Goal: Transaction & Acquisition: Book appointment/travel/reservation

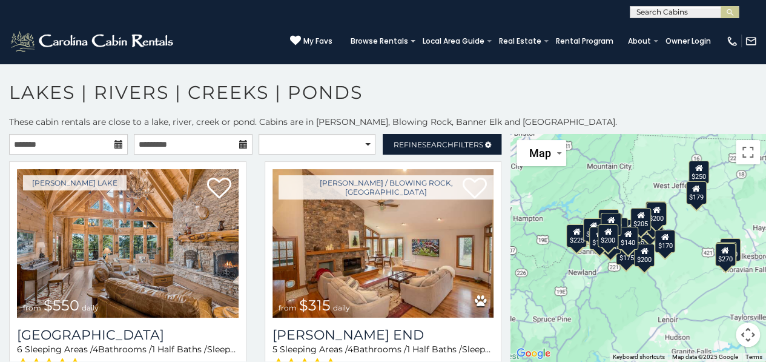
click at [118, 143] on icon at bounding box center [118, 144] width 8 height 8
click at [93, 134] on input "text" at bounding box center [68, 144] width 119 height 21
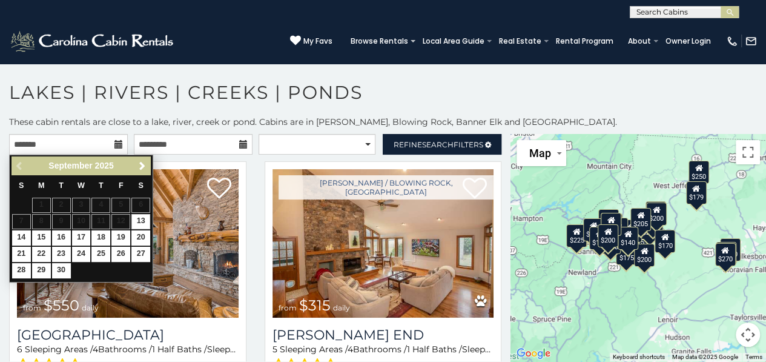
click at [145, 166] on span "Next" at bounding box center [142, 166] width 10 height 10
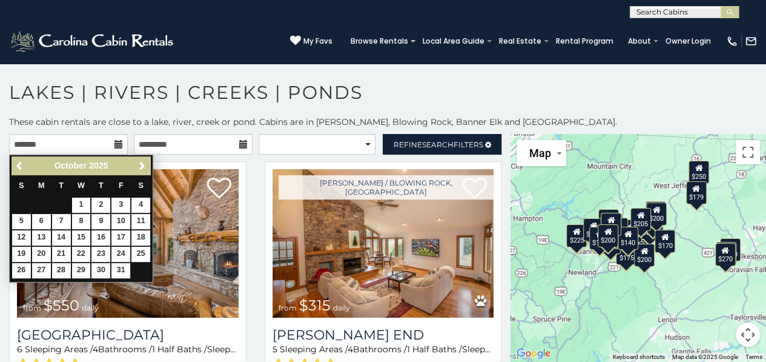
click at [139, 168] on span "Next" at bounding box center [142, 166] width 10 height 10
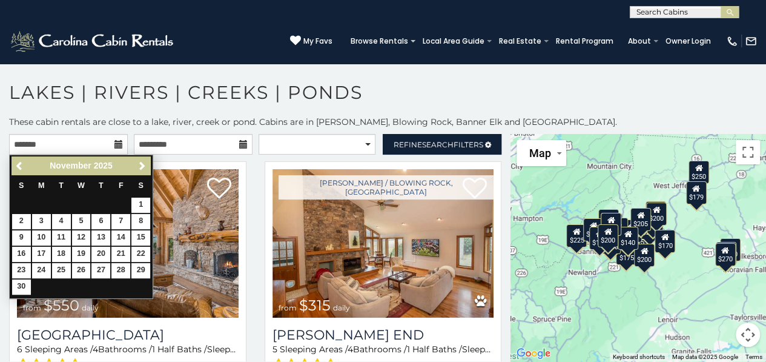
click at [150, 163] on link "Next" at bounding box center [141, 165] width 15 height 15
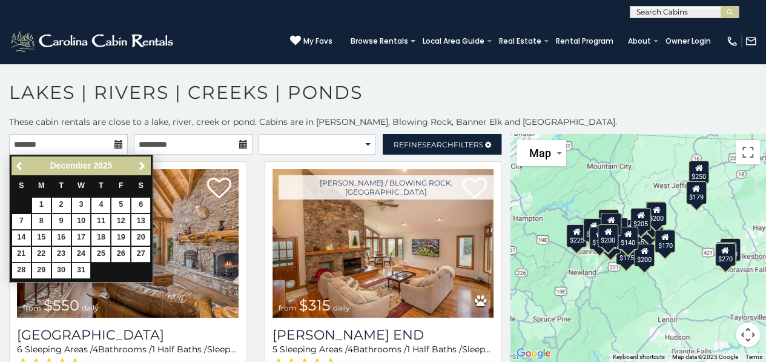
click at [145, 170] on span "Next" at bounding box center [142, 166] width 10 height 10
click at [83, 241] on link "14" at bounding box center [81, 237] width 19 height 15
type input "**********"
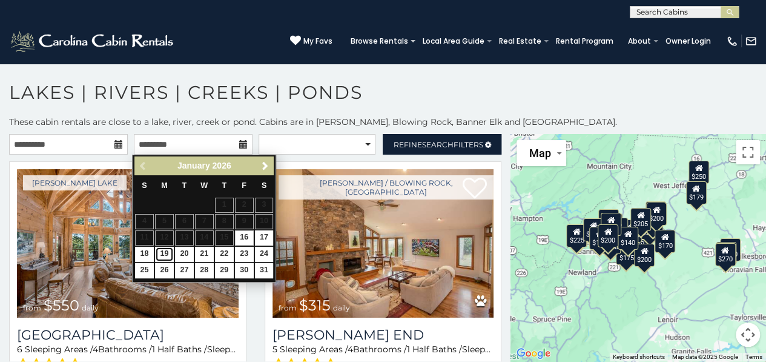
click at [165, 252] on link "19" at bounding box center [164, 253] width 19 height 15
type input "**********"
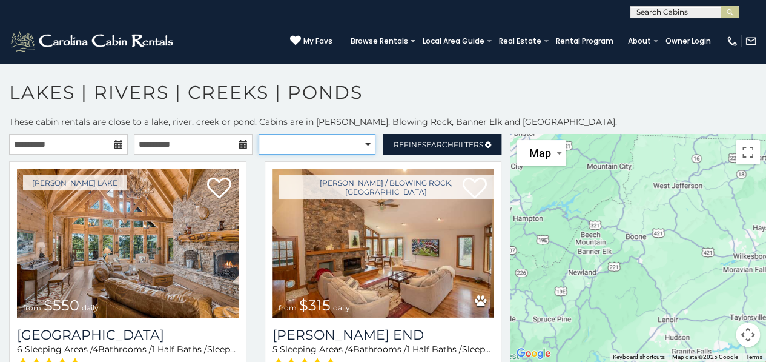
click at [363, 150] on select "**********" at bounding box center [317, 144] width 117 height 21
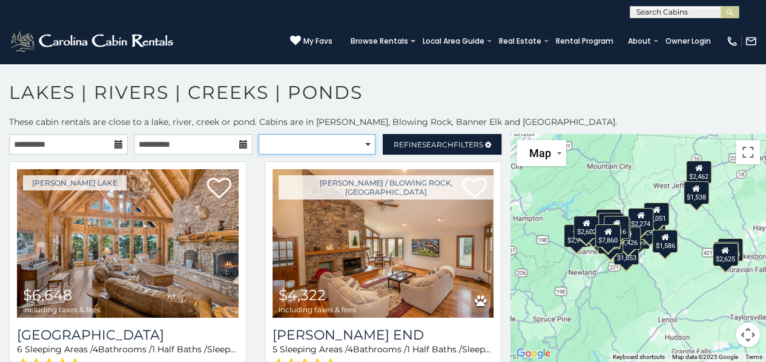
select select "**********"
click at [259, 134] on select "**********" at bounding box center [317, 144] width 117 height 21
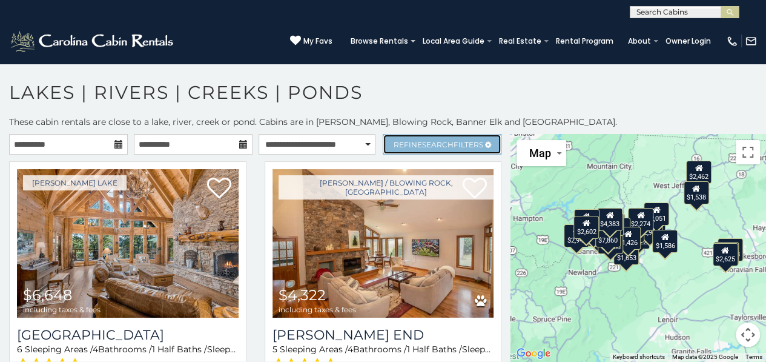
click at [434, 144] on span "Search" at bounding box center [437, 144] width 31 height 9
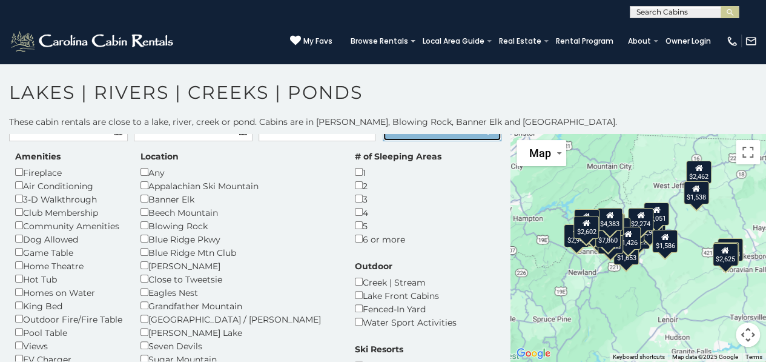
scroll to position [13, 0]
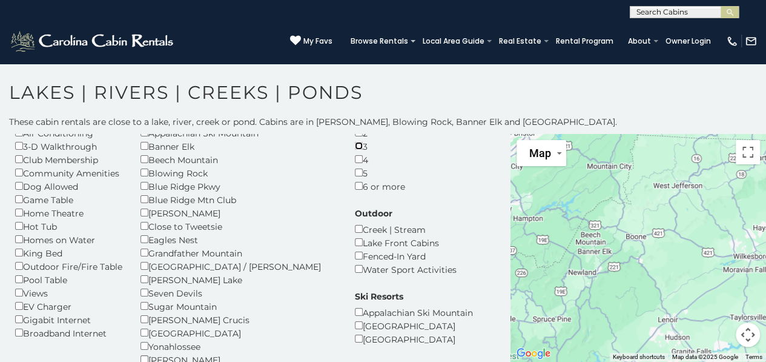
scroll to position [68, 0]
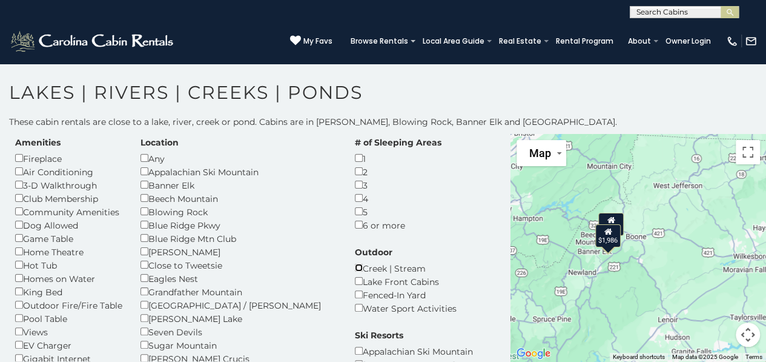
scroll to position [27, 0]
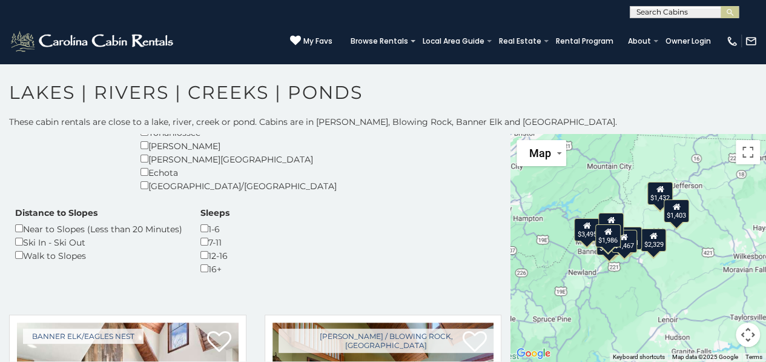
scroll to position [285, 0]
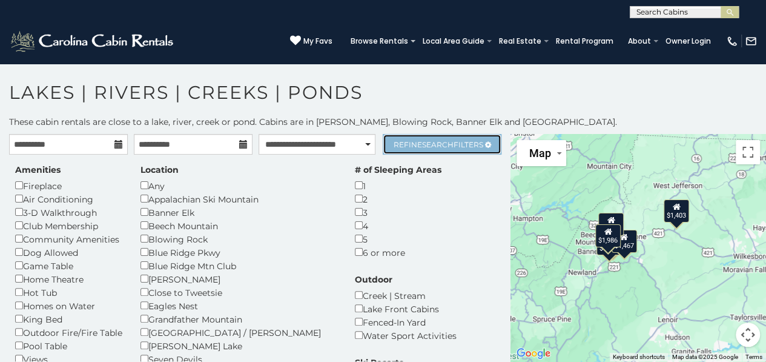
click at [433, 143] on span "Search" at bounding box center [437, 144] width 31 height 9
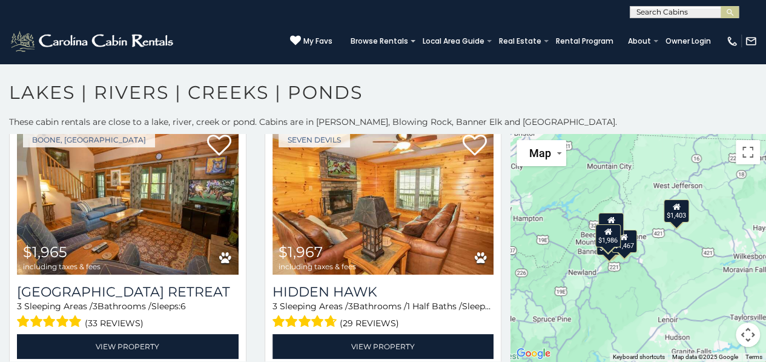
scroll to position [48, 0]
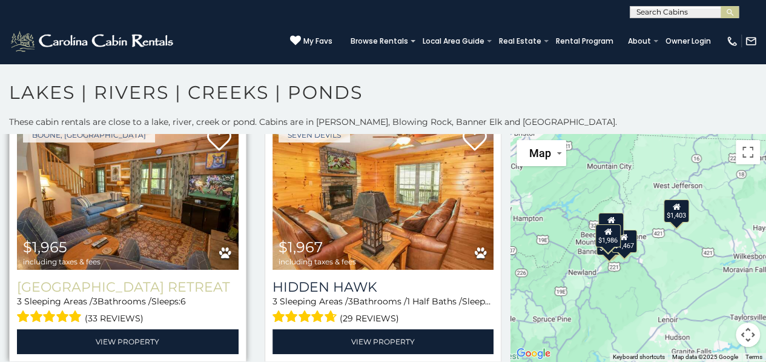
click at [159, 281] on h3 "Boulder Falls Retreat" at bounding box center [128, 287] width 222 height 16
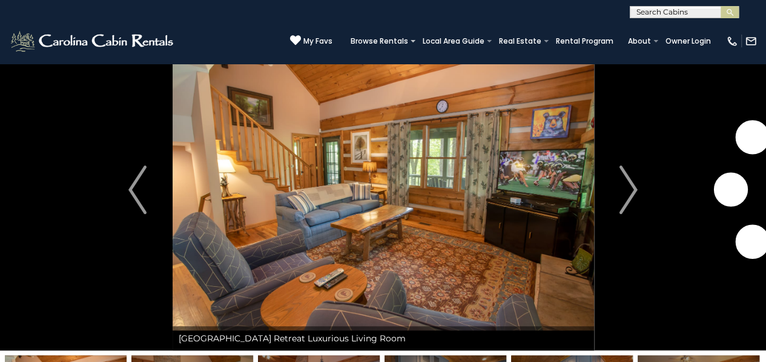
scroll to position [31, 0]
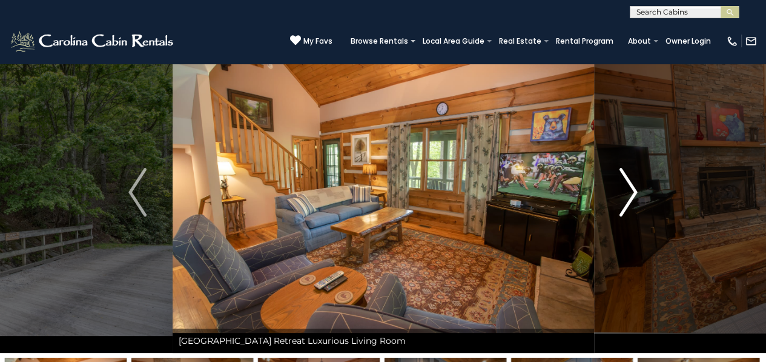
click at [630, 193] on img "Next" at bounding box center [628, 192] width 18 height 48
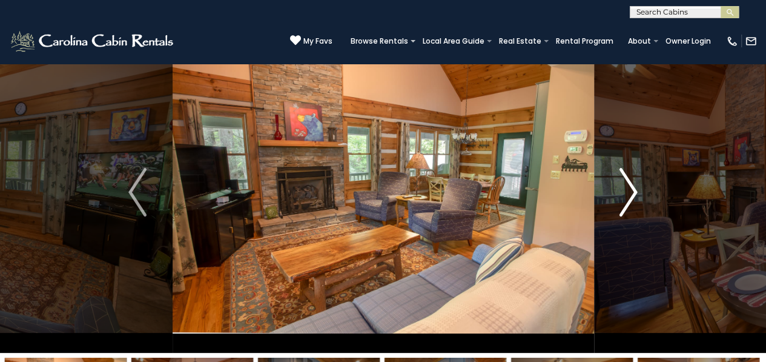
click at [629, 194] on img "Next" at bounding box center [628, 192] width 18 height 48
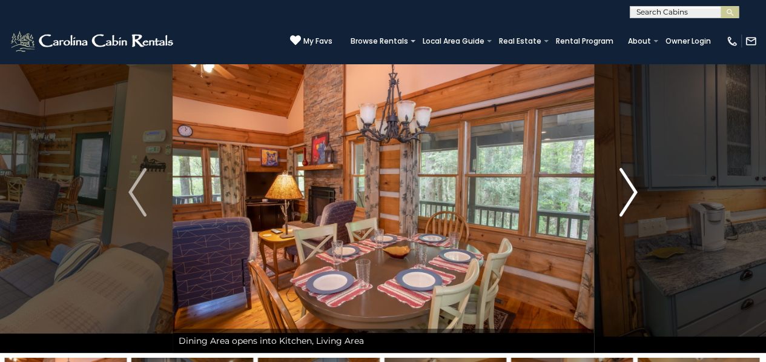
click at [639, 199] on button "Next" at bounding box center [628, 191] width 70 height 321
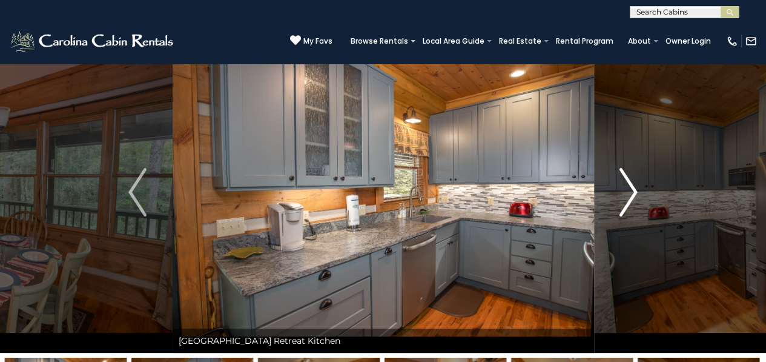
click at [632, 197] on img "Next" at bounding box center [628, 192] width 18 height 48
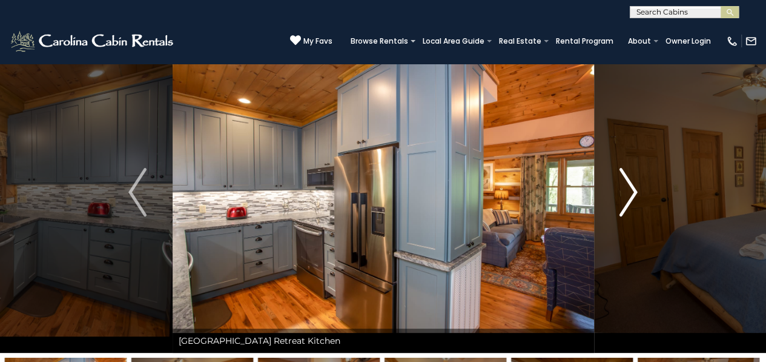
click at [633, 197] on img "Next" at bounding box center [628, 192] width 18 height 48
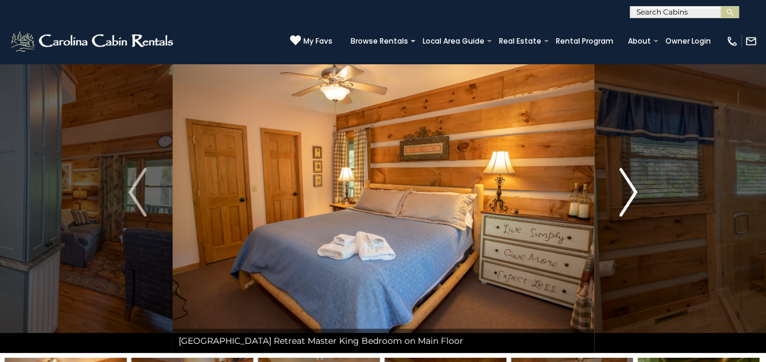
click at [630, 195] on img "Next" at bounding box center [628, 192] width 18 height 48
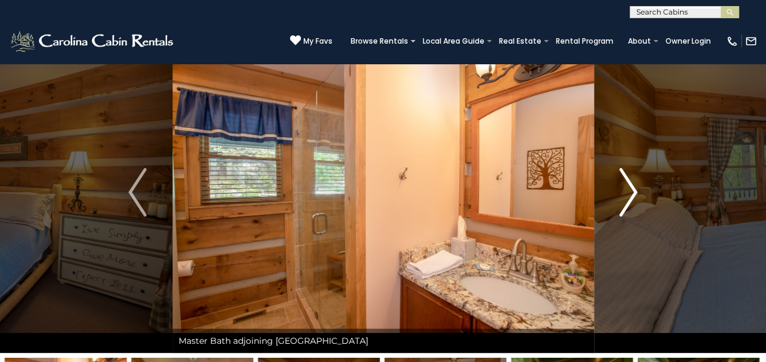
click at [639, 200] on button "Next" at bounding box center [628, 191] width 70 height 321
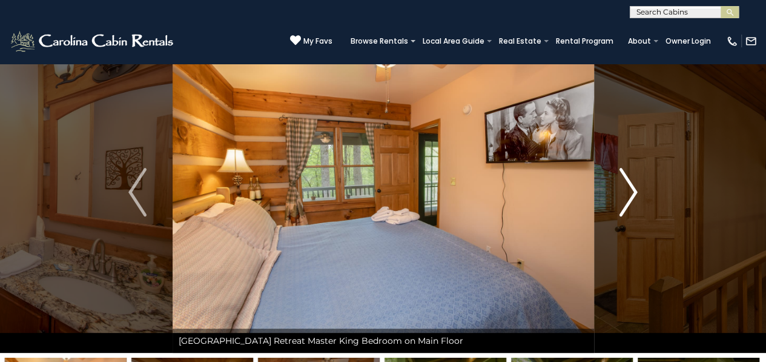
click at [638, 199] on button "Next" at bounding box center [628, 191] width 70 height 321
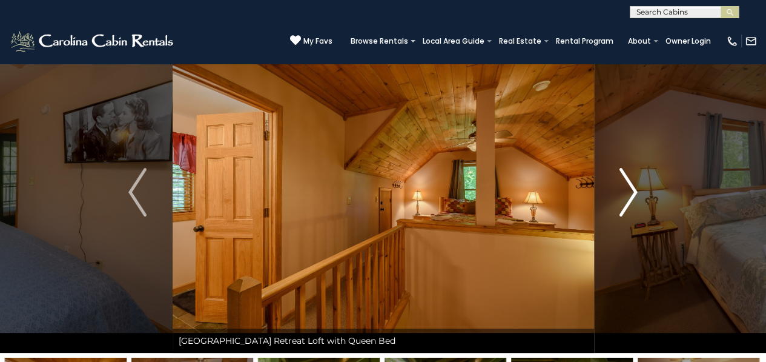
click at [629, 205] on img "Next" at bounding box center [628, 192] width 18 height 48
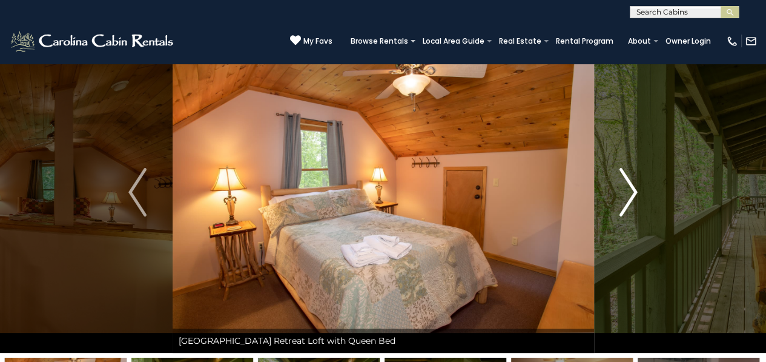
click at [628, 200] on img "Next" at bounding box center [628, 192] width 18 height 48
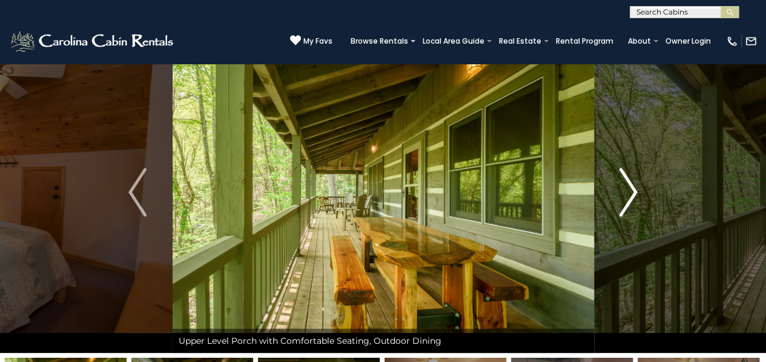
click at [635, 196] on img "Next" at bounding box center [628, 192] width 18 height 48
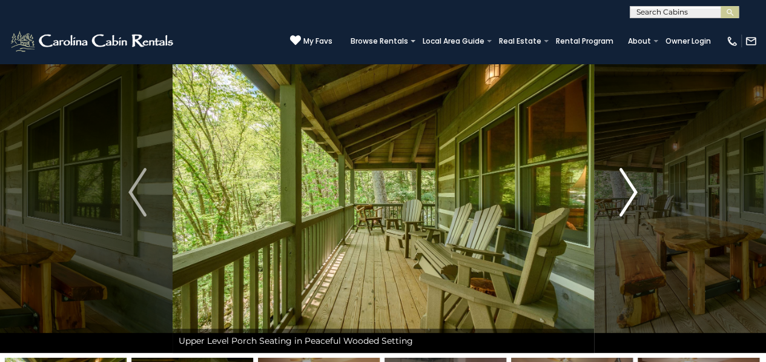
click at [630, 205] on img "Next" at bounding box center [628, 192] width 18 height 48
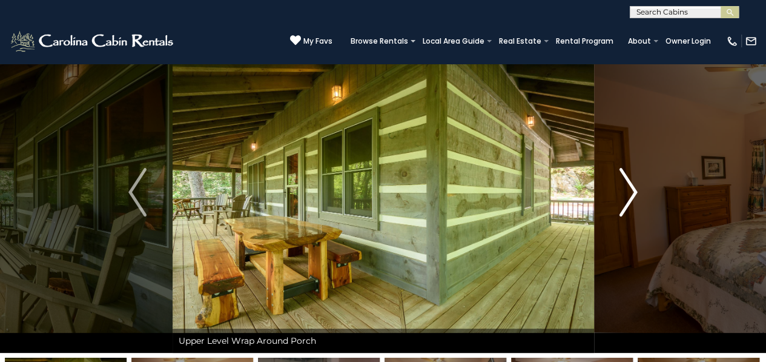
click at [625, 199] on img "Next" at bounding box center [628, 192] width 18 height 48
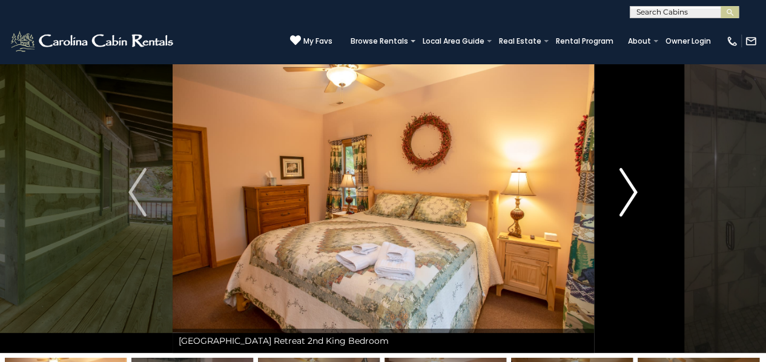
click at [637, 202] on img "Next" at bounding box center [628, 192] width 18 height 48
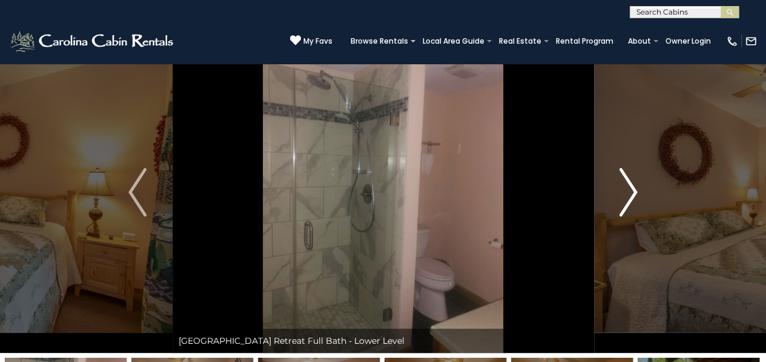
click at [630, 204] on img "Next" at bounding box center [628, 192] width 18 height 48
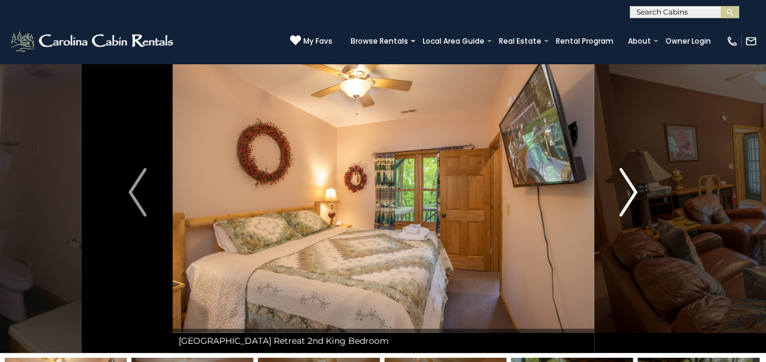
click at [633, 202] on img "Next" at bounding box center [628, 192] width 18 height 48
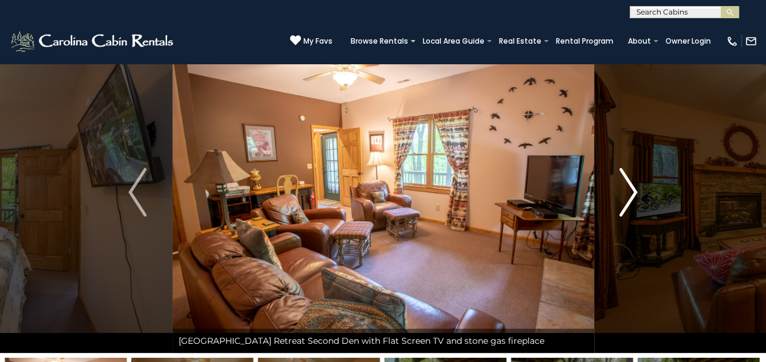
click at [636, 198] on img "Next" at bounding box center [628, 192] width 18 height 48
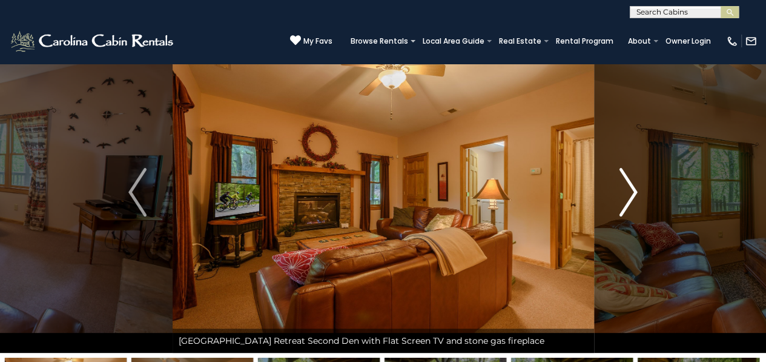
click at [639, 202] on button "Next" at bounding box center [628, 191] width 70 height 321
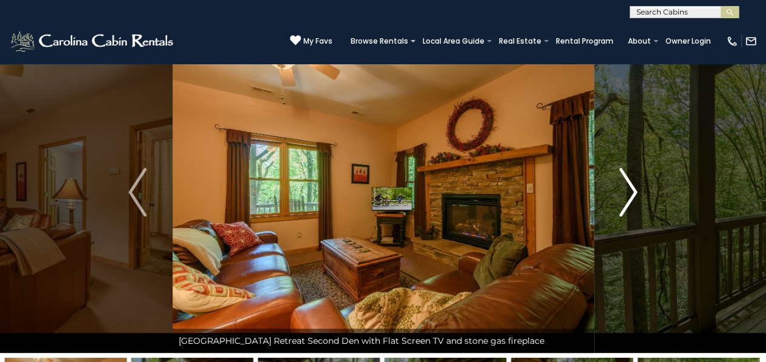
click at [632, 199] on img "Next" at bounding box center [628, 192] width 18 height 48
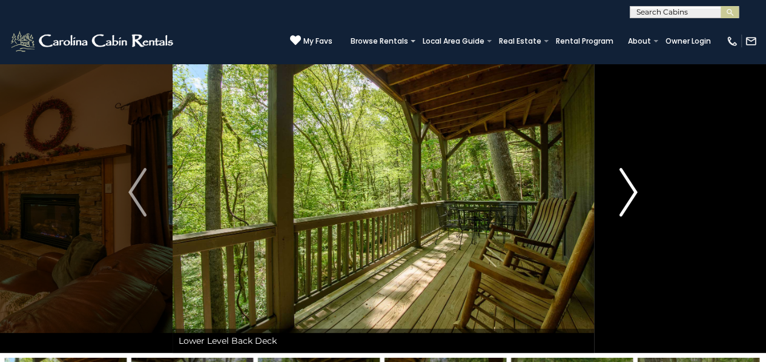
click at [631, 200] on img "Next" at bounding box center [628, 192] width 18 height 48
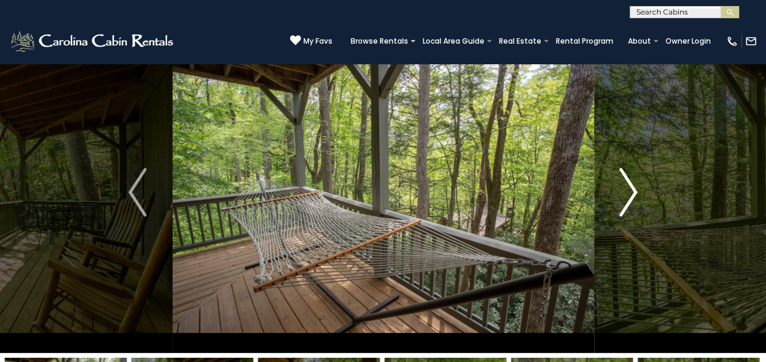
click at [635, 196] on img "Next" at bounding box center [628, 192] width 18 height 48
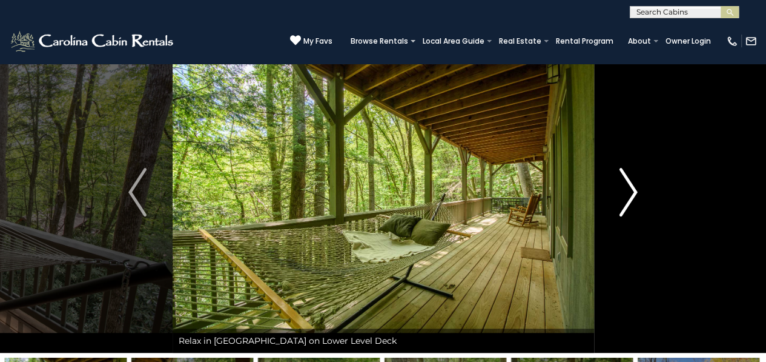
click at [643, 201] on button "Next" at bounding box center [628, 191] width 70 height 321
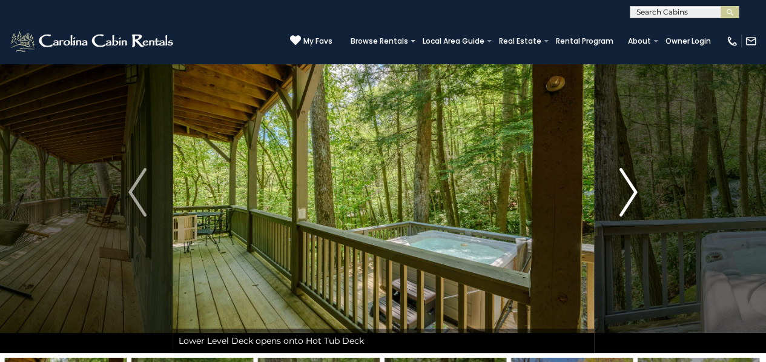
click at [634, 200] on img "Next" at bounding box center [628, 192] width 18 height 48
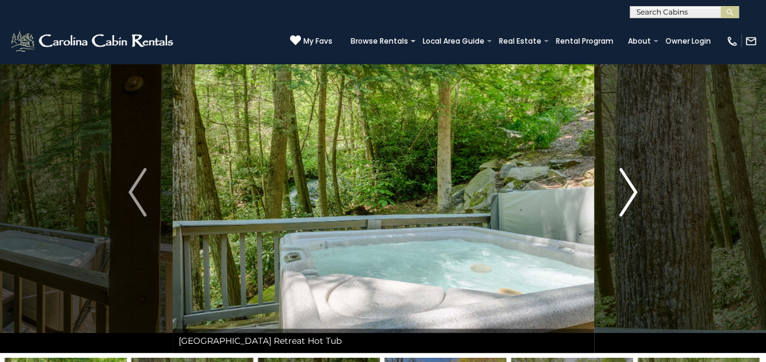
click at [637, 190] on img "Next" at bounding box center [628, 192] width 18 height 48
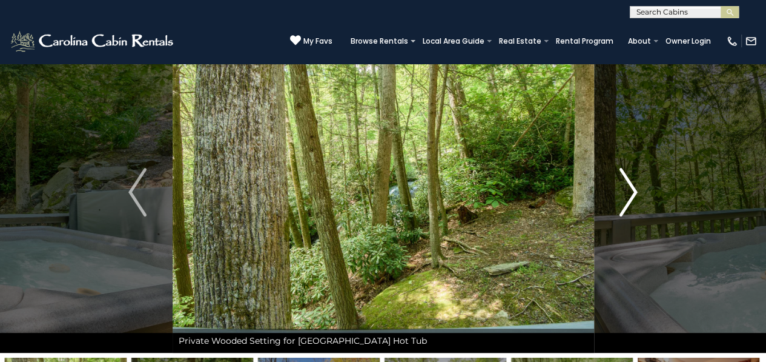
click at [631, 206] on img "Next" at bounding box center [628, 192] width 18 height 48
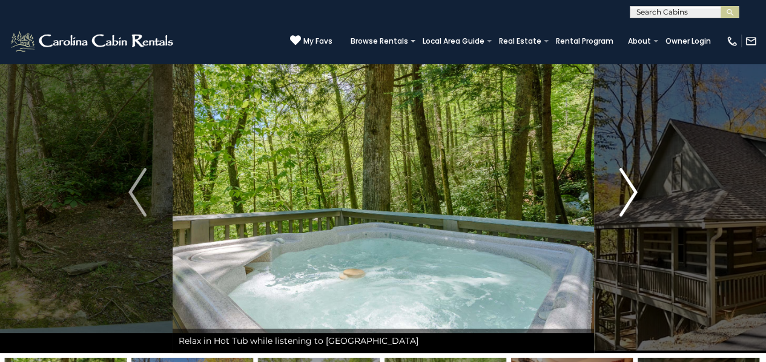
click at [634, 203] on img "Next" at bounding box center [628, 192] width 18 height 48
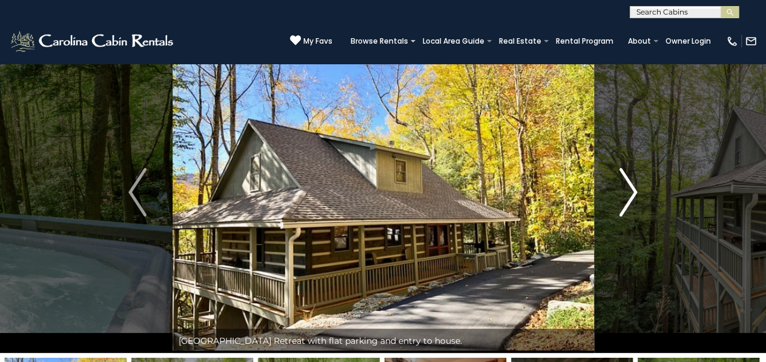
click at [628, 204] on img "Next" at bounding box center [628, 192] width 18 height 48
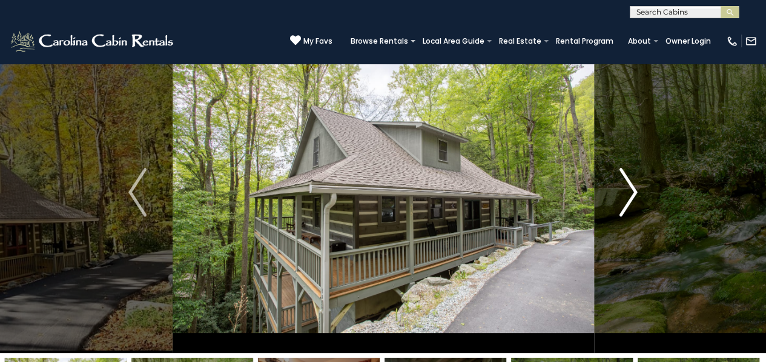
click at [638, 201] on button "Next" at bounding box center [628, 191] width 70 height 321
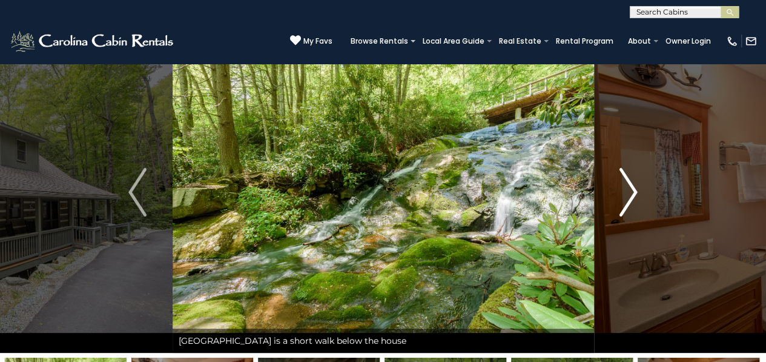
click at [627, 191] on img "Next" at bounding box center [628, 192] width 18 height 48
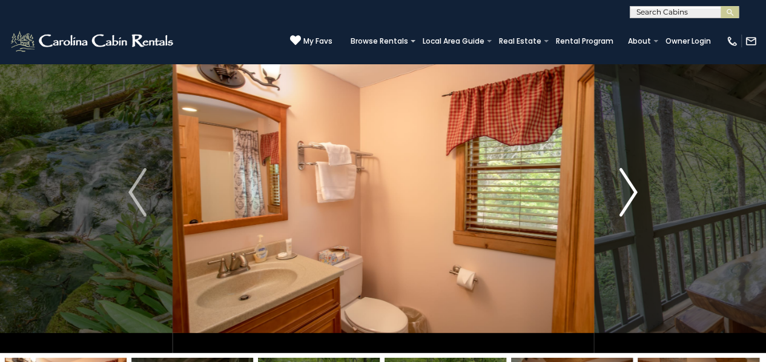
click at [635, 202] on img "Next" at bounding box center [628, 192] width 18 height 48
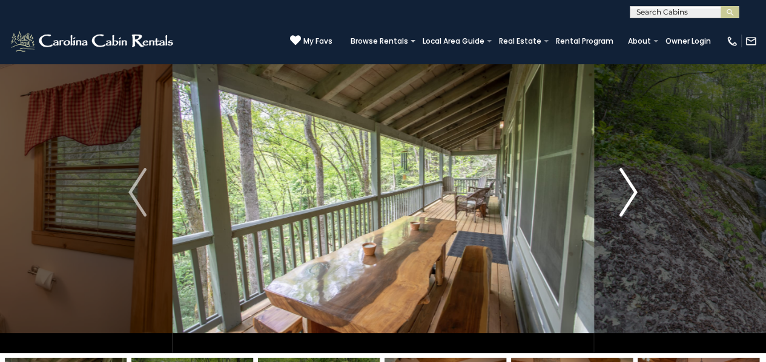
click at [639, 201] on button "Next" at bounding box center [628, 191] width 70 height 321
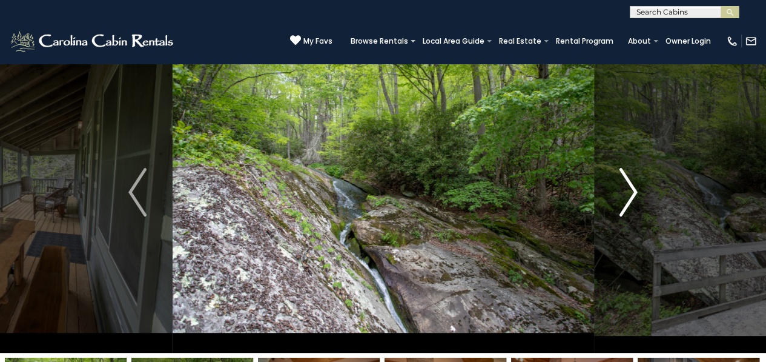
click at [630, 196] on img "Next" at bounding box center [628, 192] width 18 height 48
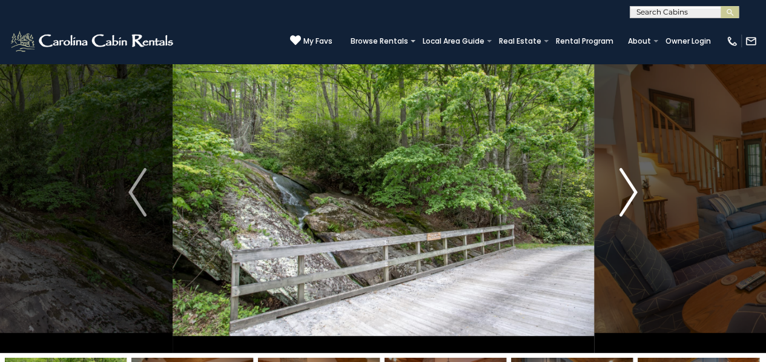
click at [641, 205] on button "Next" at bounding box center [628, 191] width 70 height 321
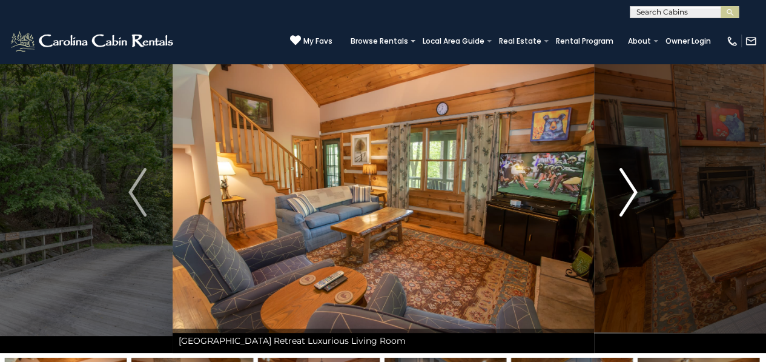
click at [639, 203] on button "Next" at bounding box center [628, 191] width 70 height 321
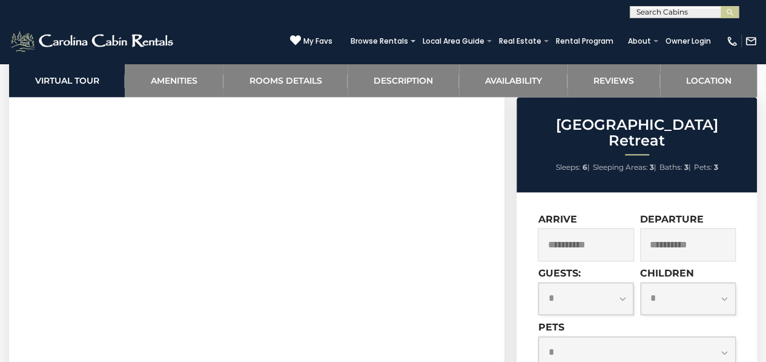
scroll to position [630, 0]
